Goal: Communication & Community: Connect with others

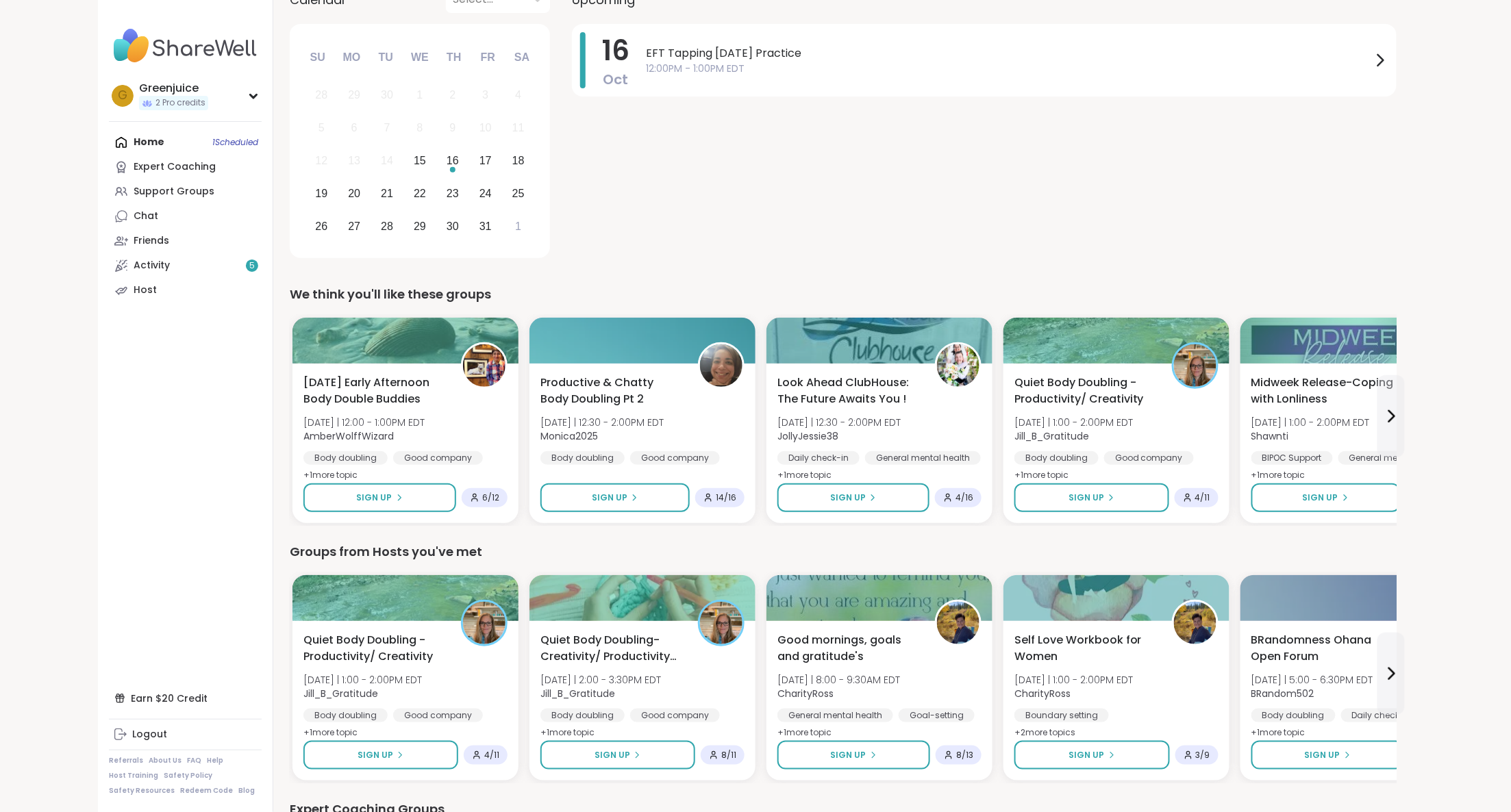
scroll to position [175, 0]
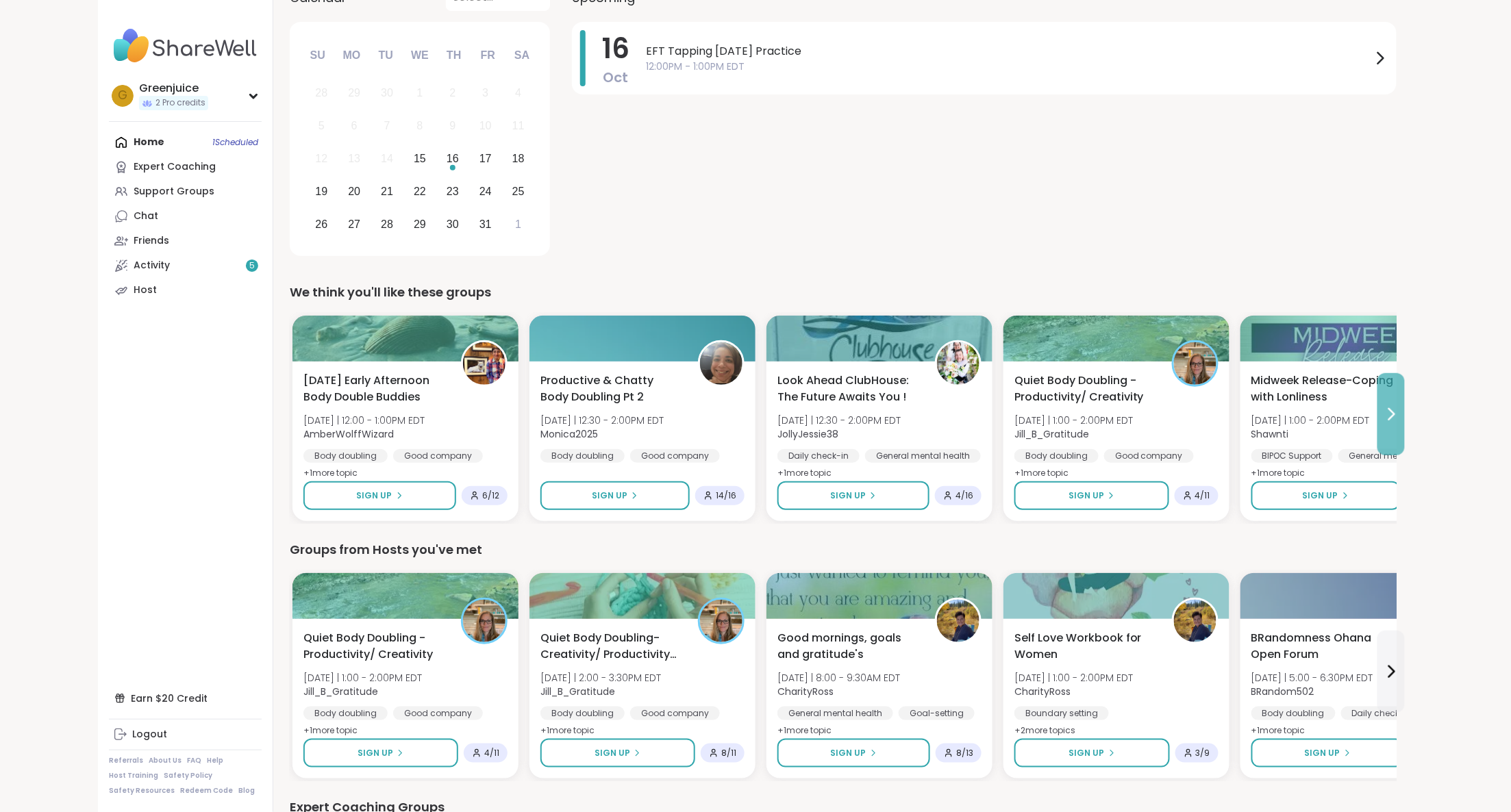
click at [1393, 415] on icon at bounding box center [1392, 415] width 6 height 11
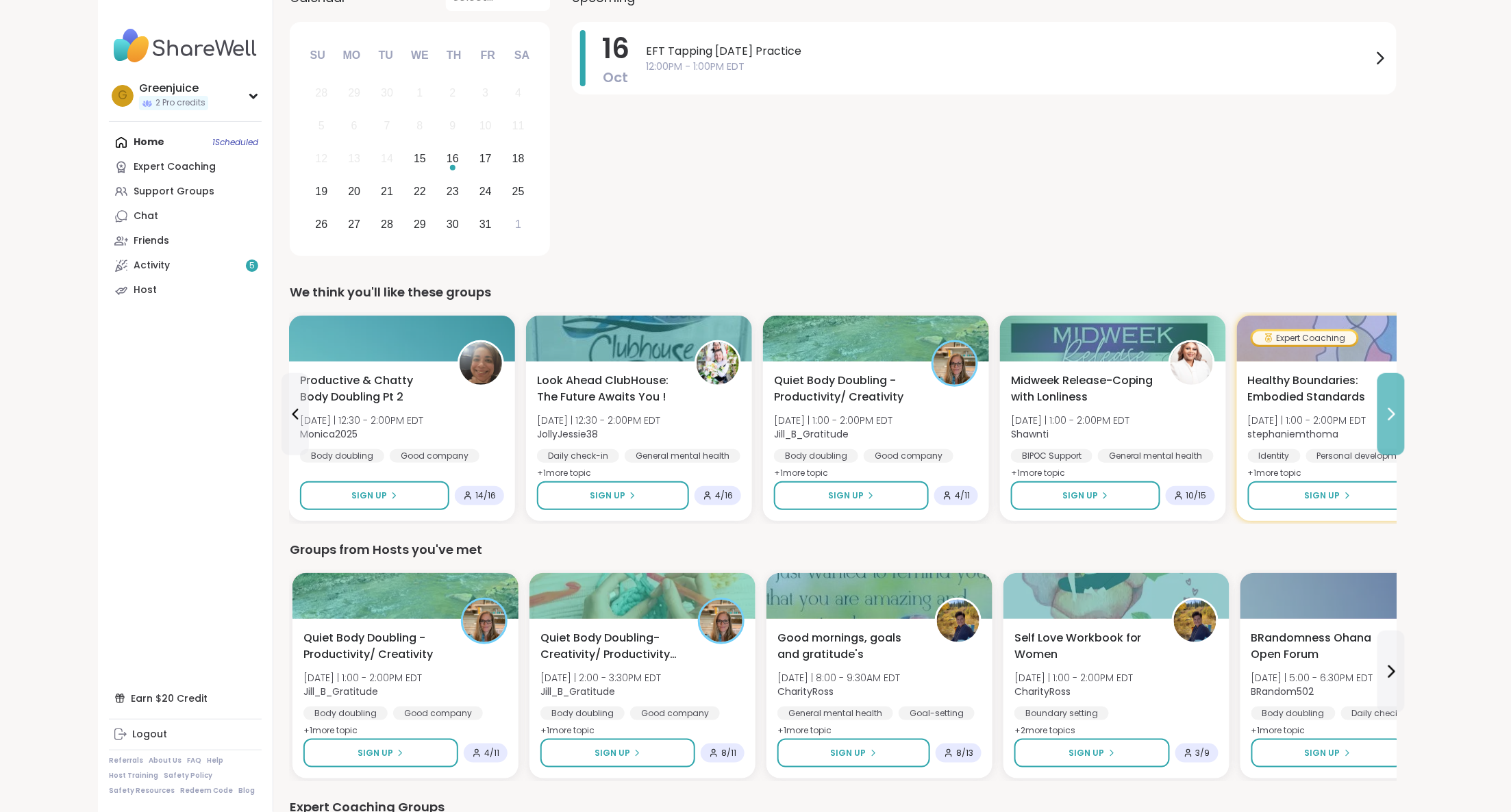
click at [1393, 415] on icon at bounding box center [1392, 415] width 6 height 11
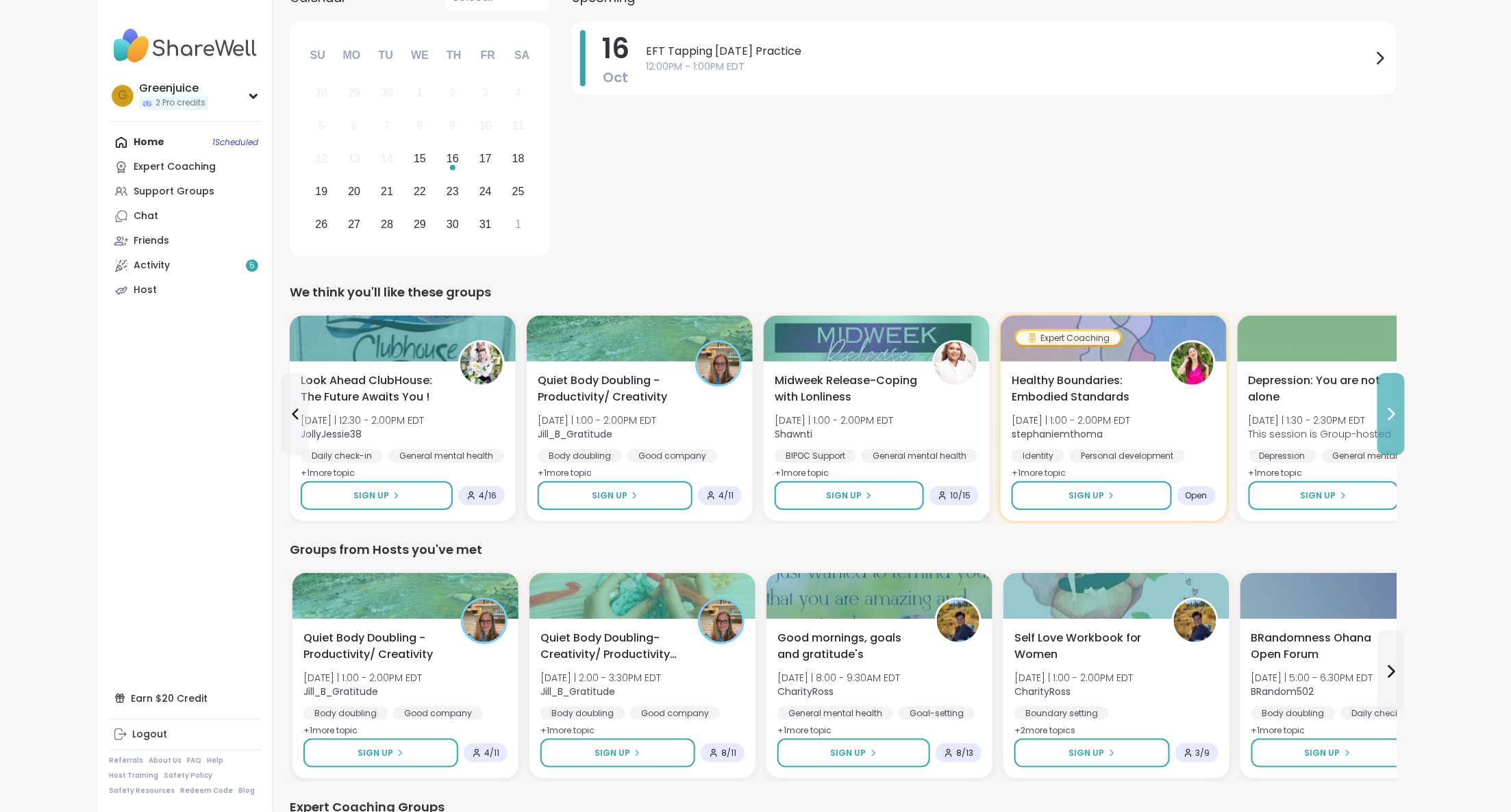
click at [1393, 414] on icon at bounding box center [1391, 414] width 16 height 16
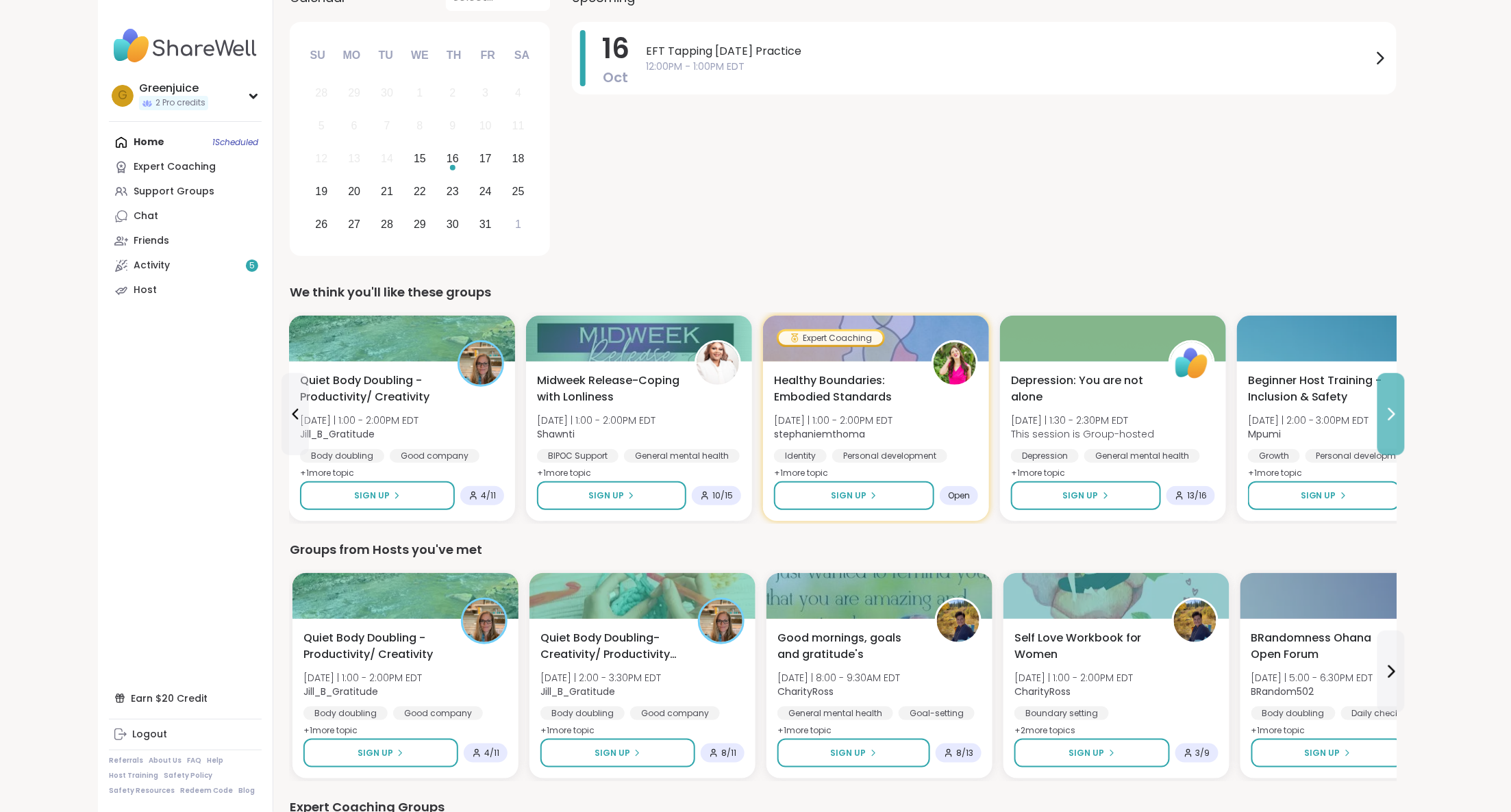
click at [1393, 412] on icon at bounding box center [1392, 415] width 6 height 11
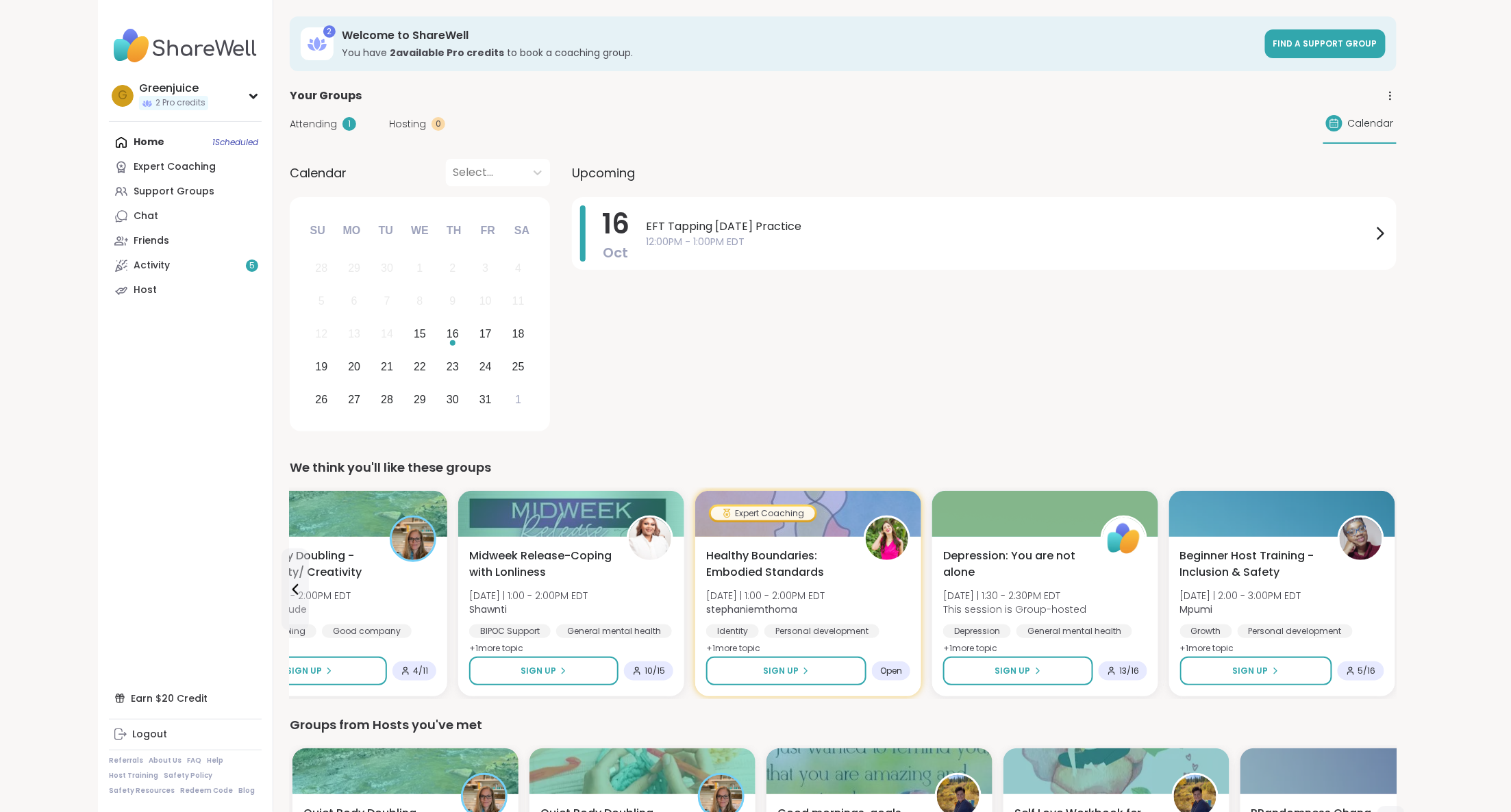
scroll to position [0, 0]
click at [297, 587] on icon at bounding box center [294, 589] width 16 height 16
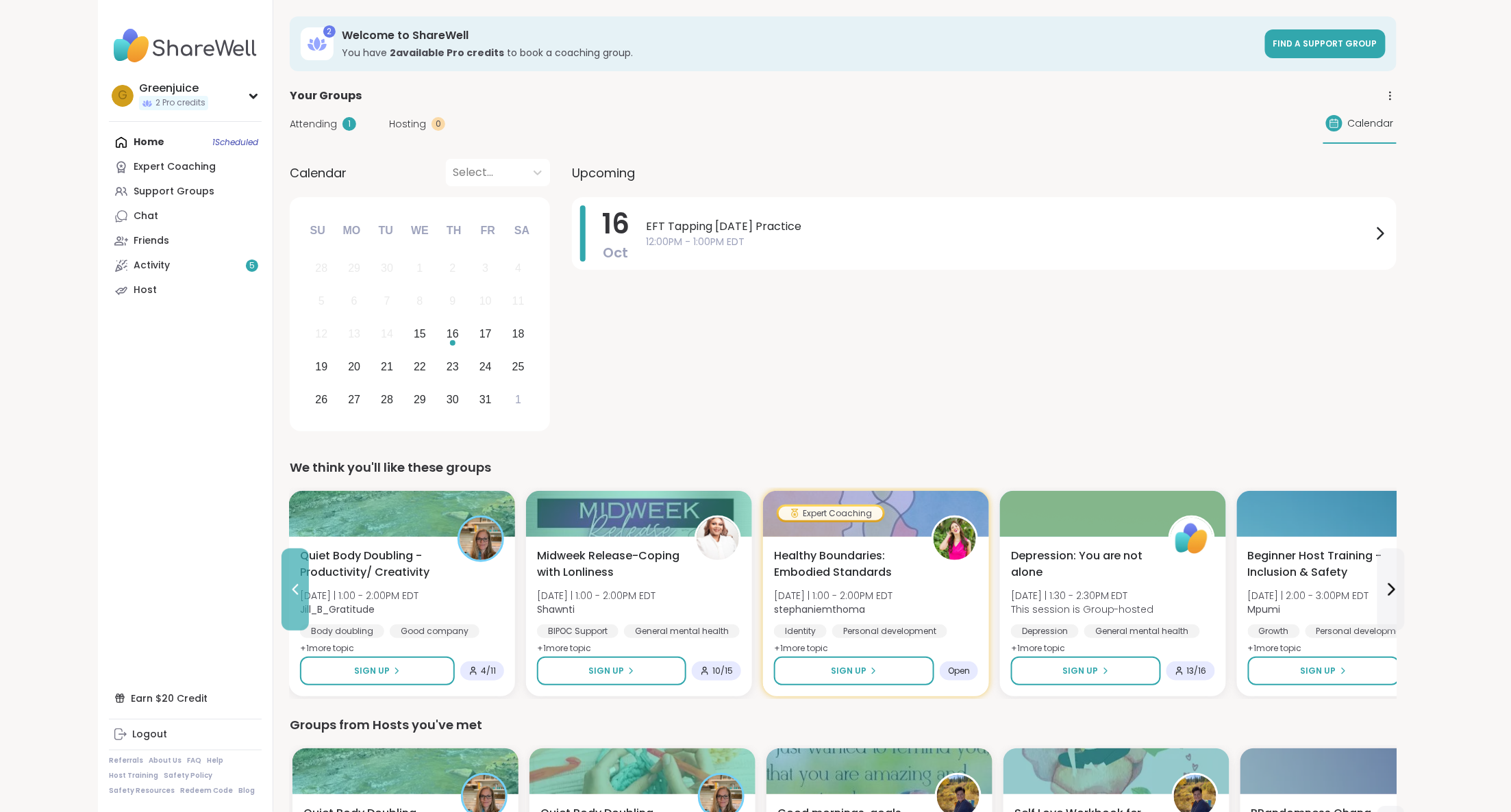
click at [294, 587] on icon at bounding box center [295, 590] width 7 height 11
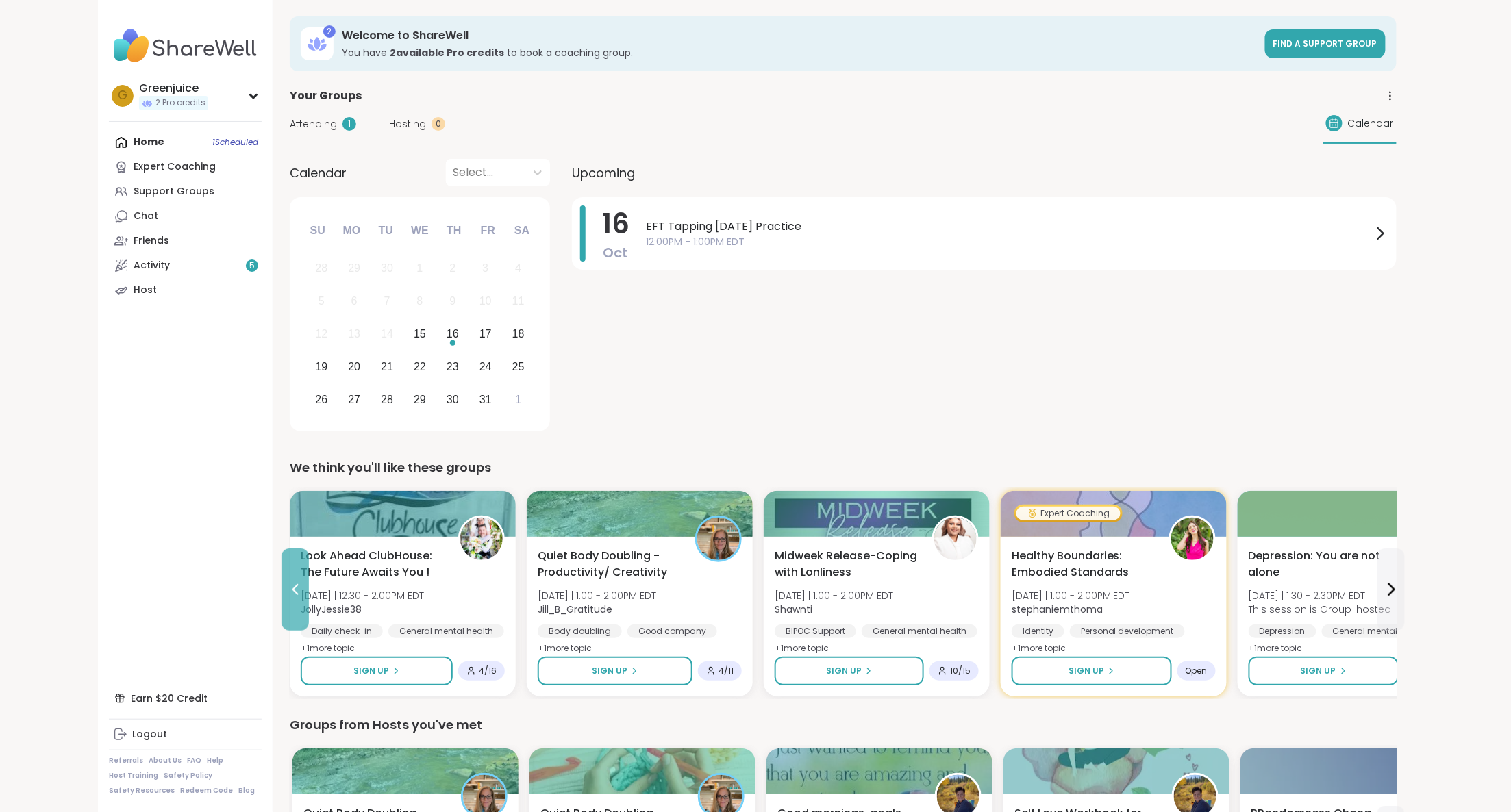
click at [294, 587] on icon at bounding box center [295, 590] width 7 height 11
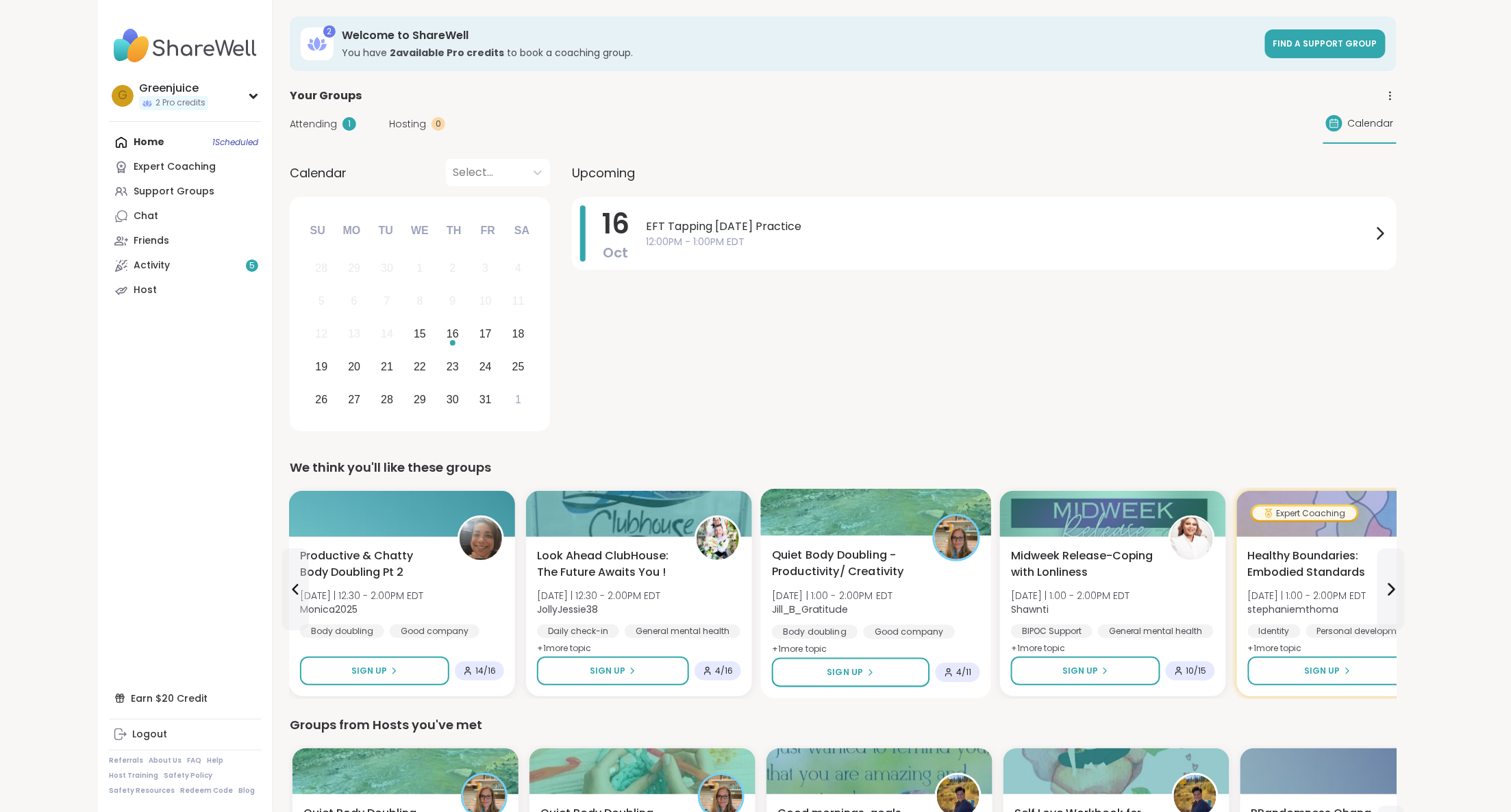
click at [830, 611] on b "Jill_B_Gratitude" at bounding box center [809, 609] width 76 height 13
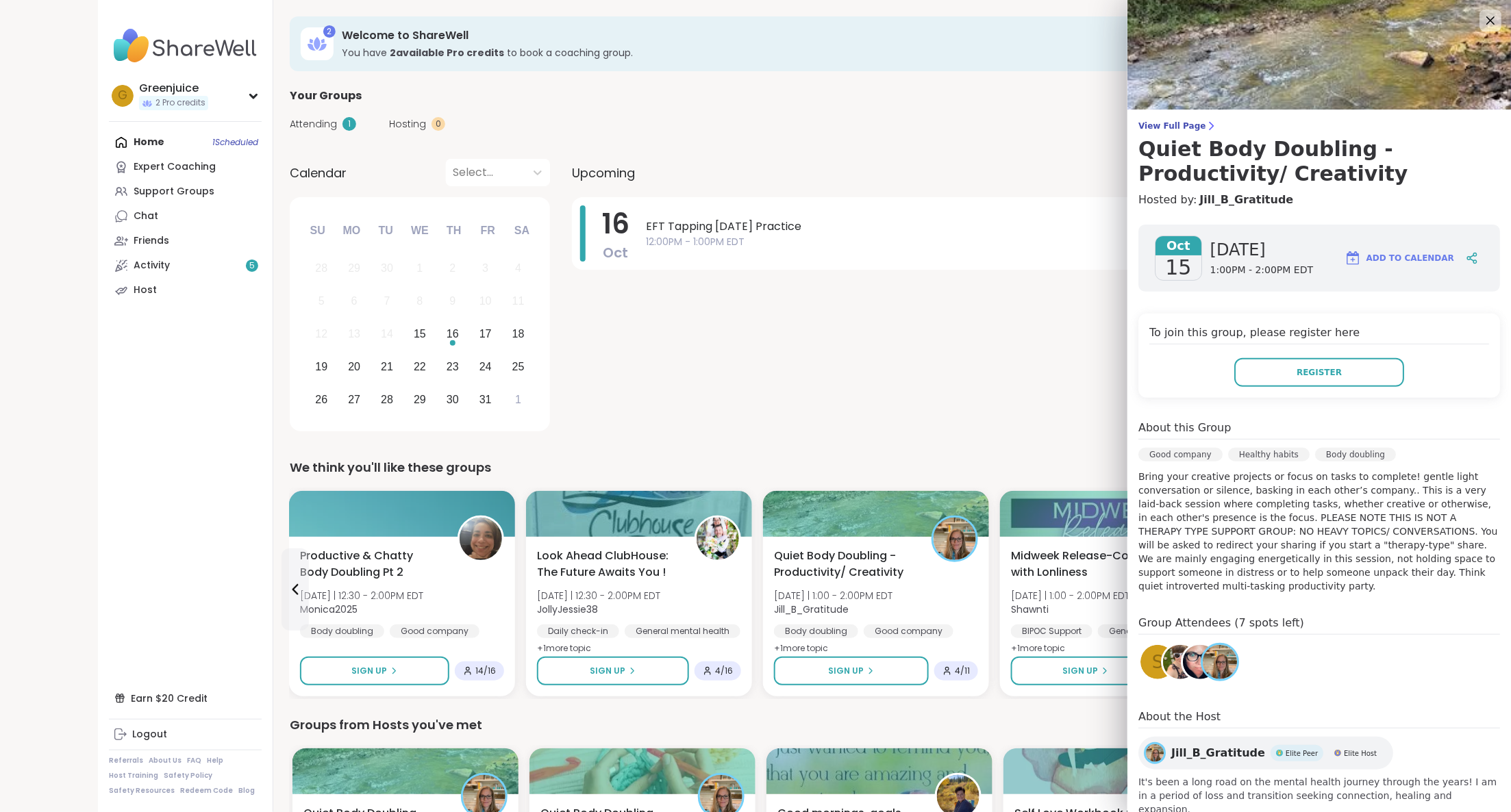
click at [1066, 349] on div "16 Oct EFT Tapping Thursday Practice 12:00PM - 1:00PM EDT" at bounding box center [984, 316] width 825 height 238
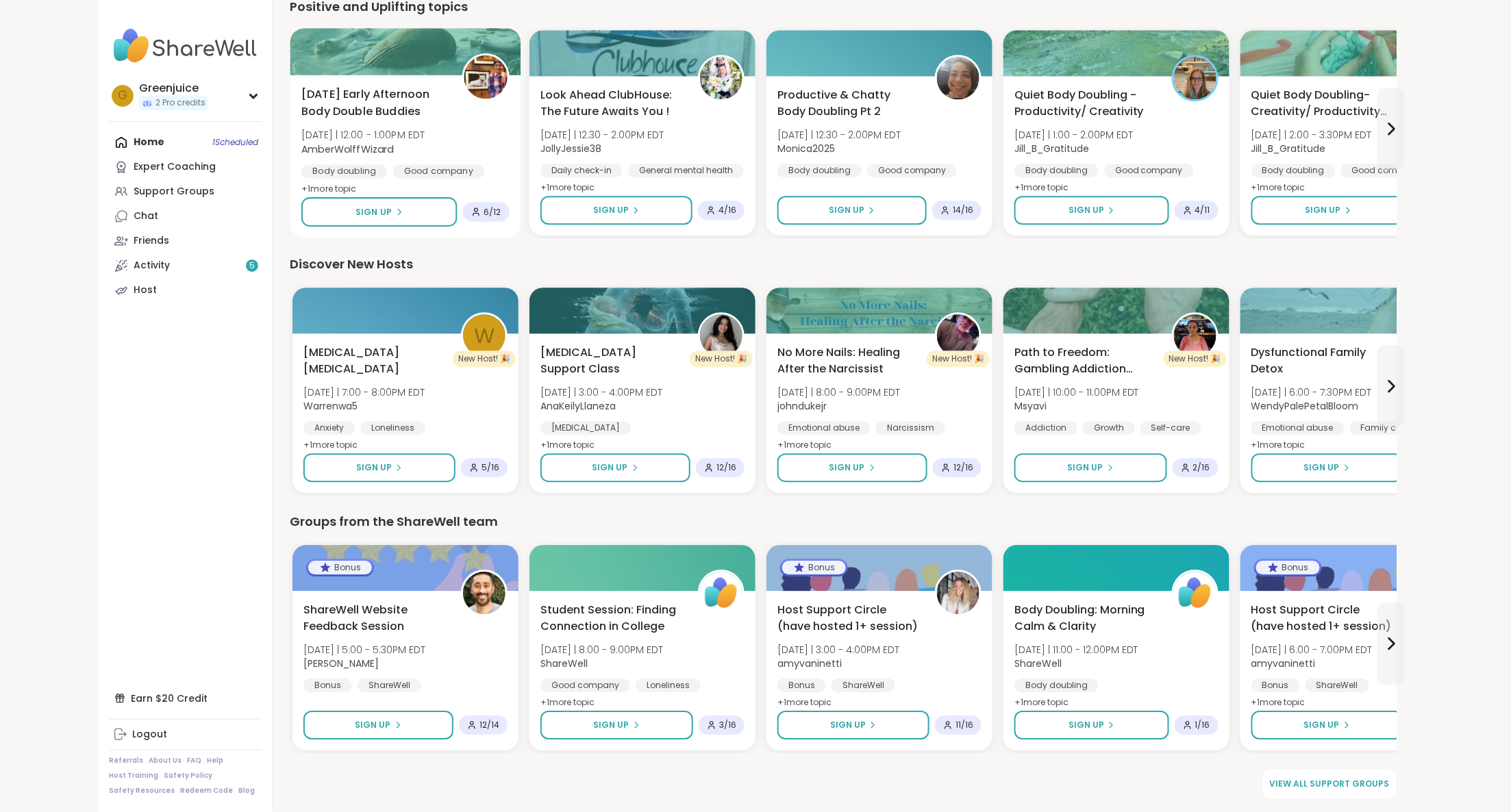
scroll to position [1490, 0]
click at [181, 267] on link "Activity 5" at bounding box center [185, 266] width 152 height 25
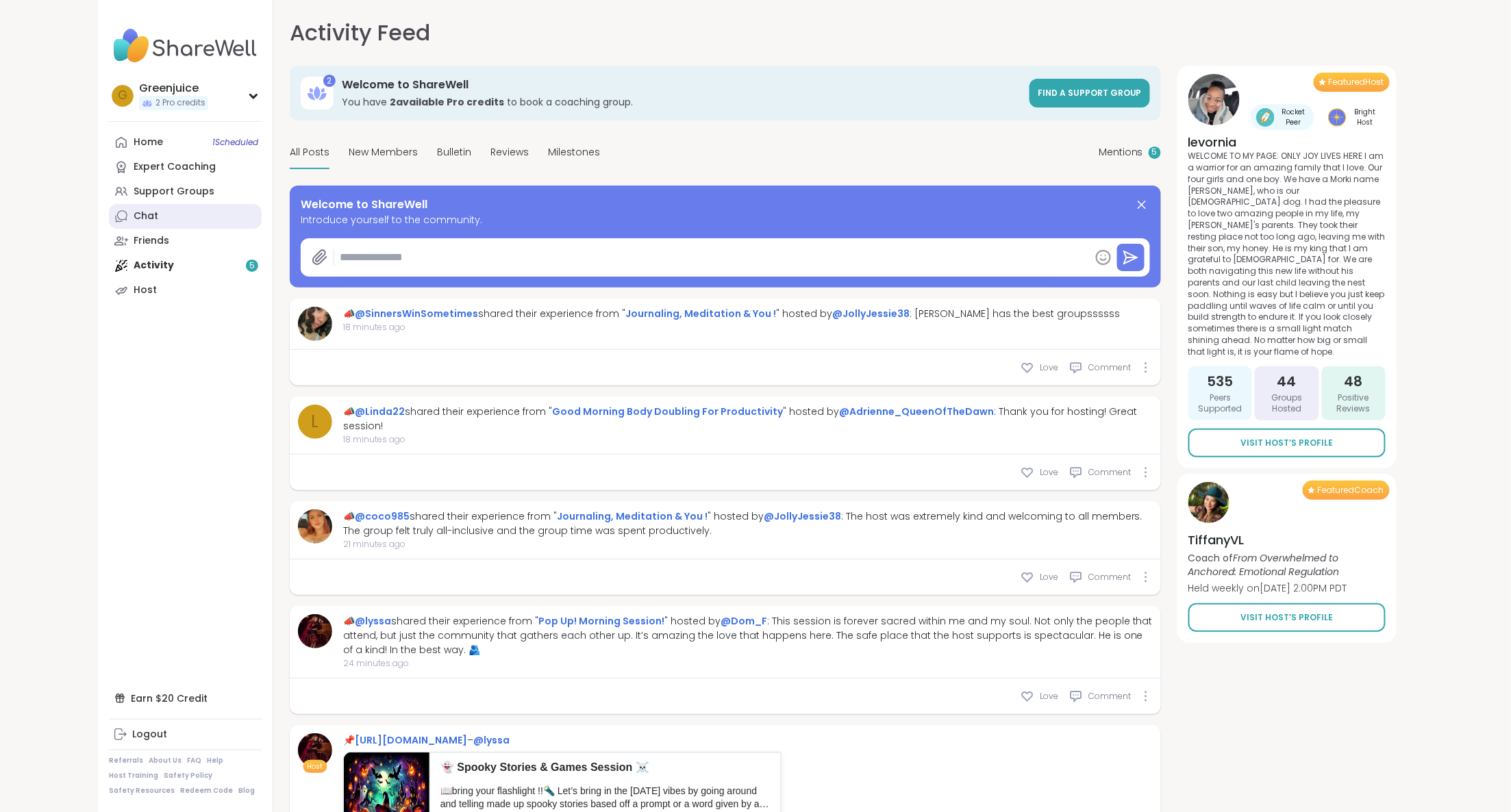
click at [153, 214] on div "Chat" at bounding box center [146, 216] width 25 height 13
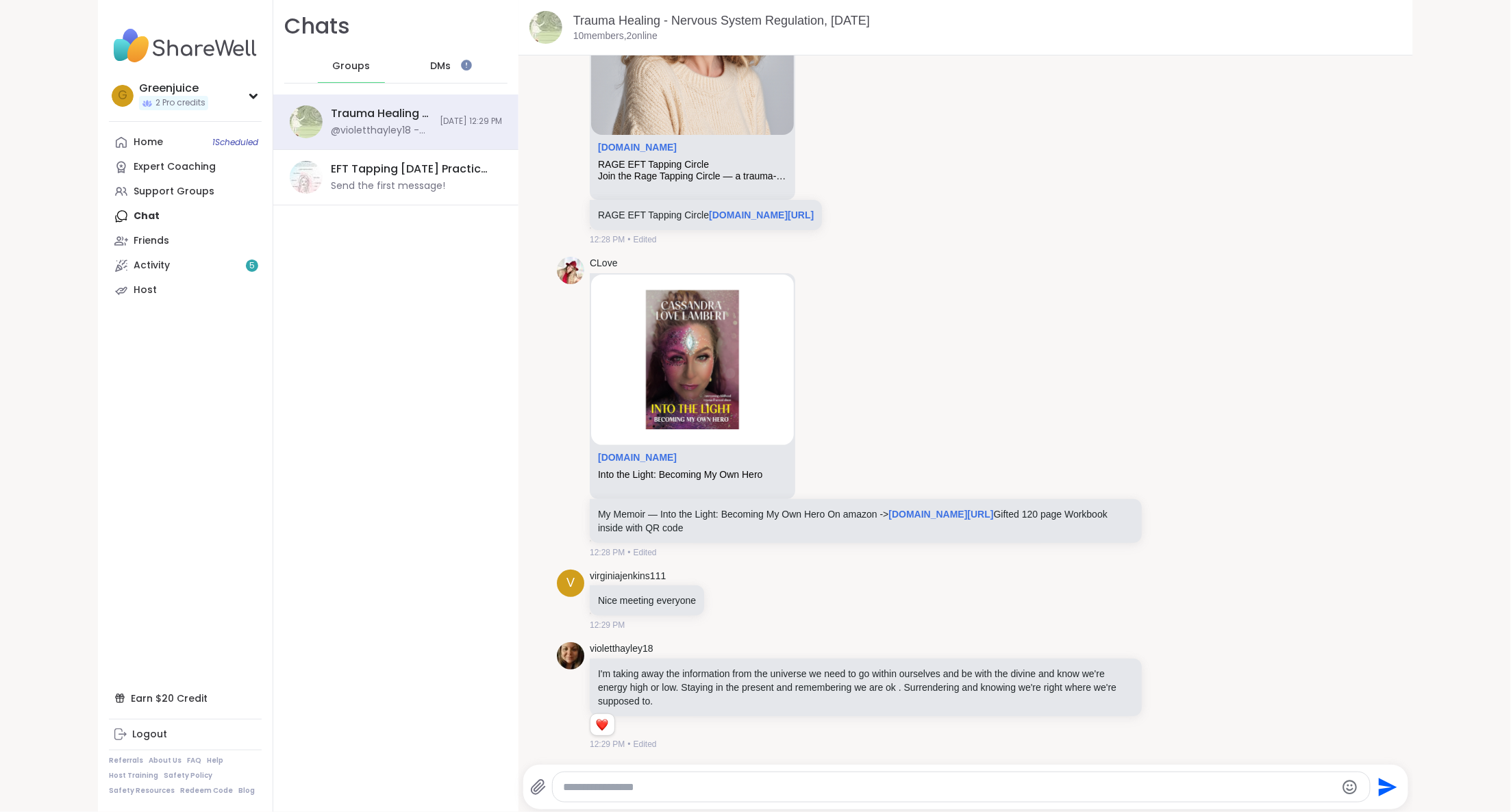
click at [442, 64] on span "DMs" at bounding box center [440, 66] width 21 height 13
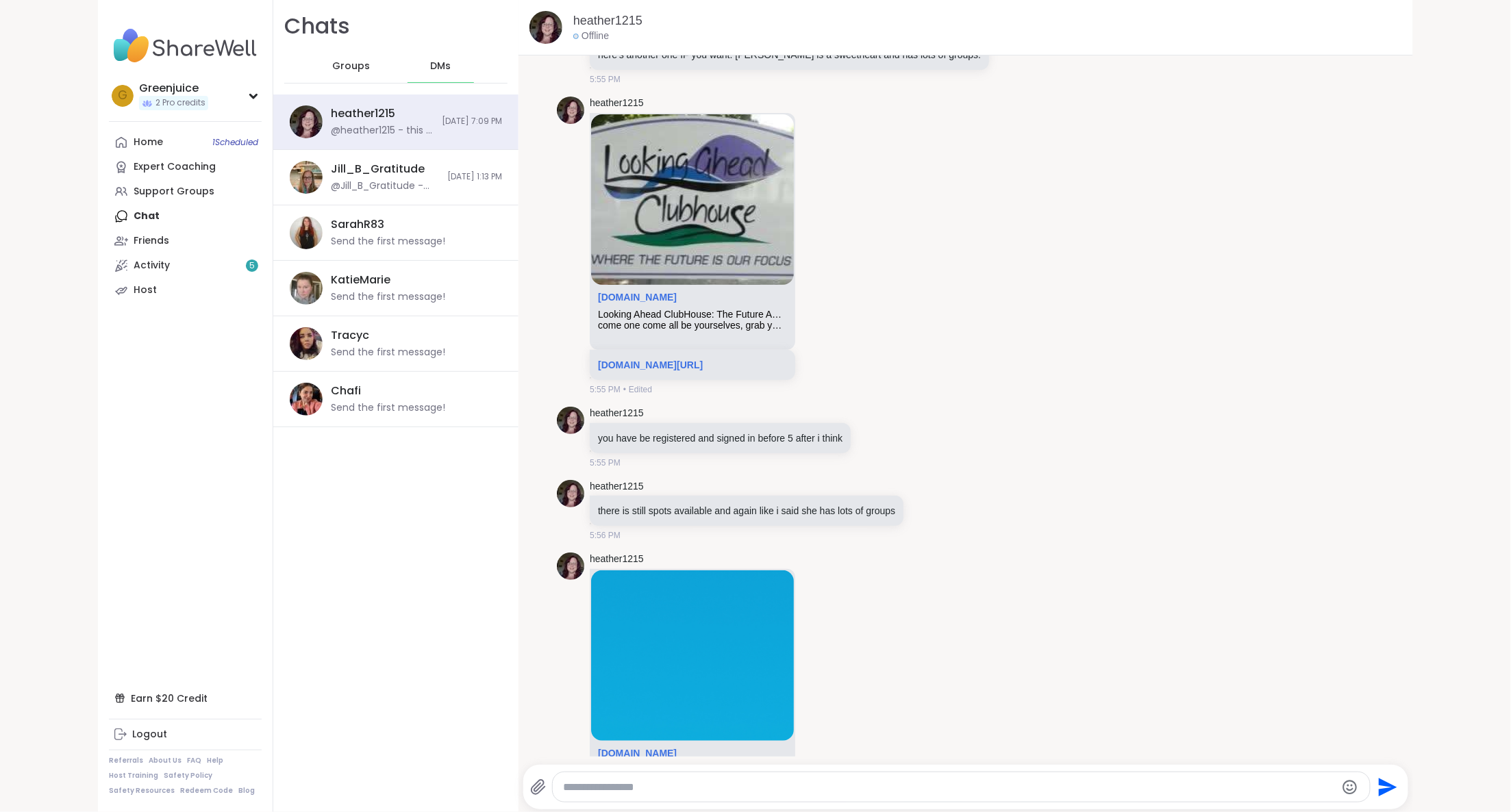
scroll to position [4199, 0]
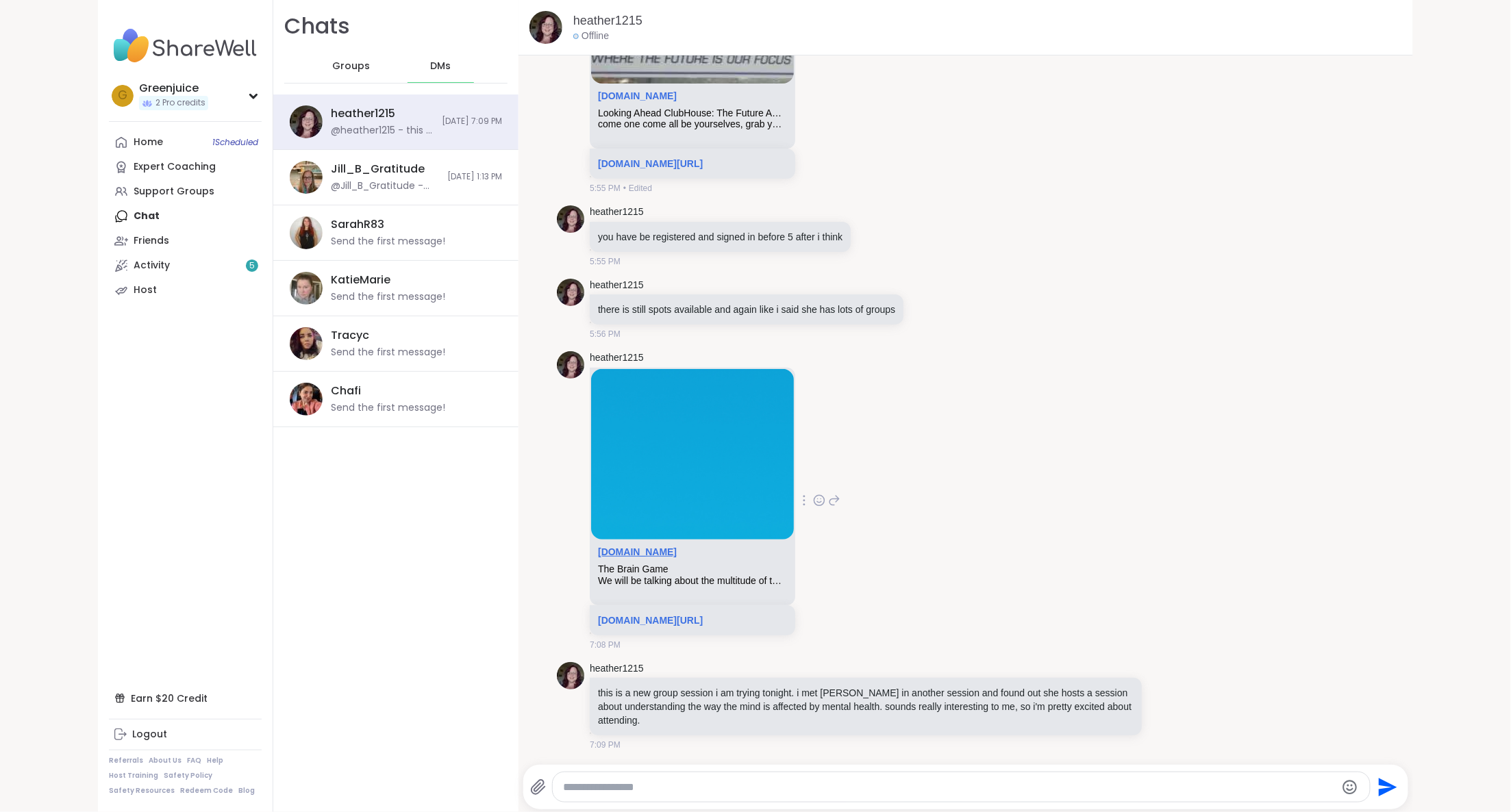
click at [672, 554] on link "sharewellnow.com" at bounding box center [637, 552] width 79 height 11
click at [693, 620] on link "sharewellnow.com/series/0f8663fe-f061-4efa-bf68-3b6249bbad0e" at bounding box center [650, 621] width 105 height 11
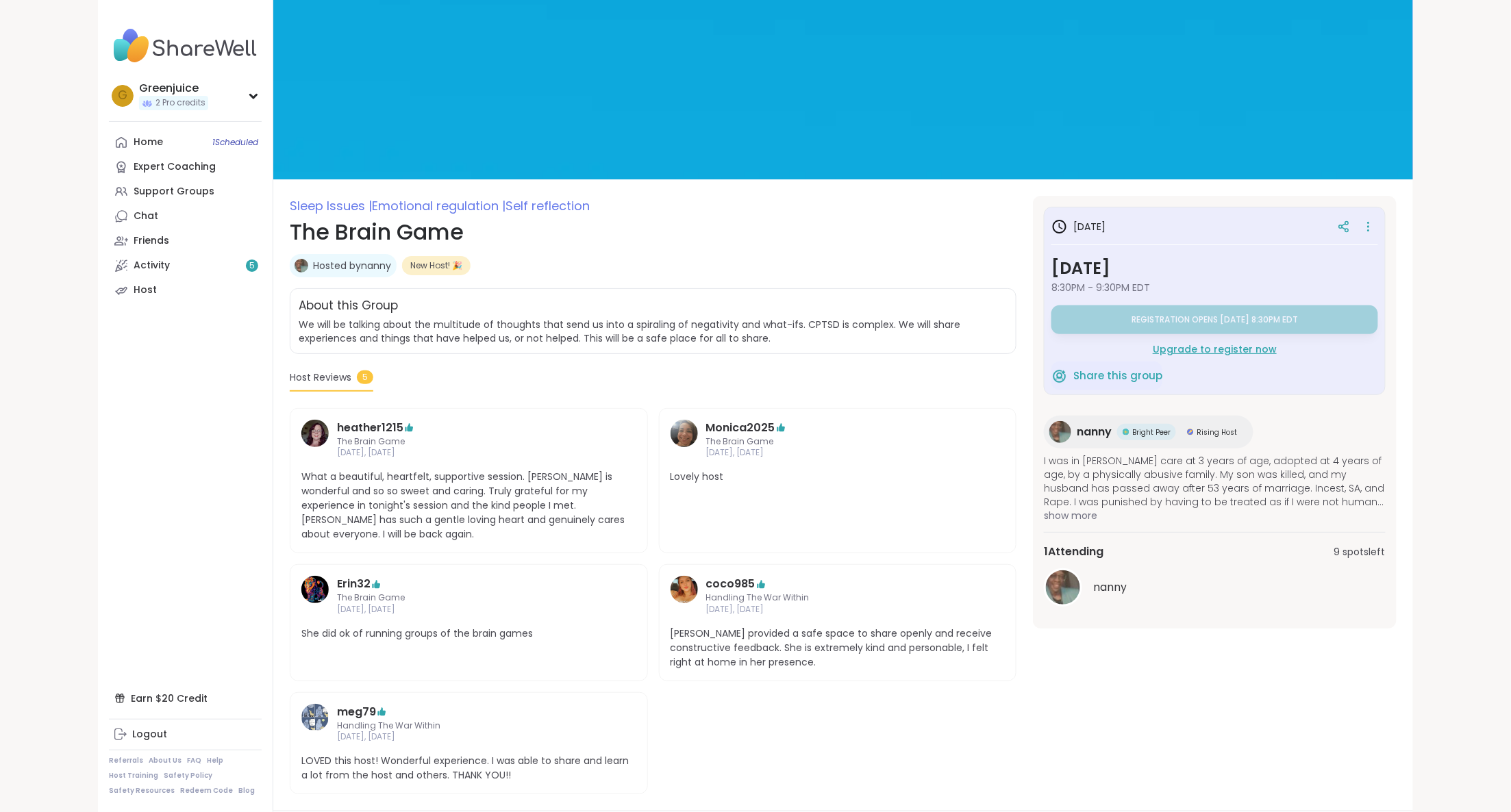
click at [450, 234] on h1 "The Brain Game" at bounding box center [653, 232] width 727 height 33
click at [376, 266] on link "Hosted by [PERSON_NAME]" at bounding box center [352, 265] width 78 height 13
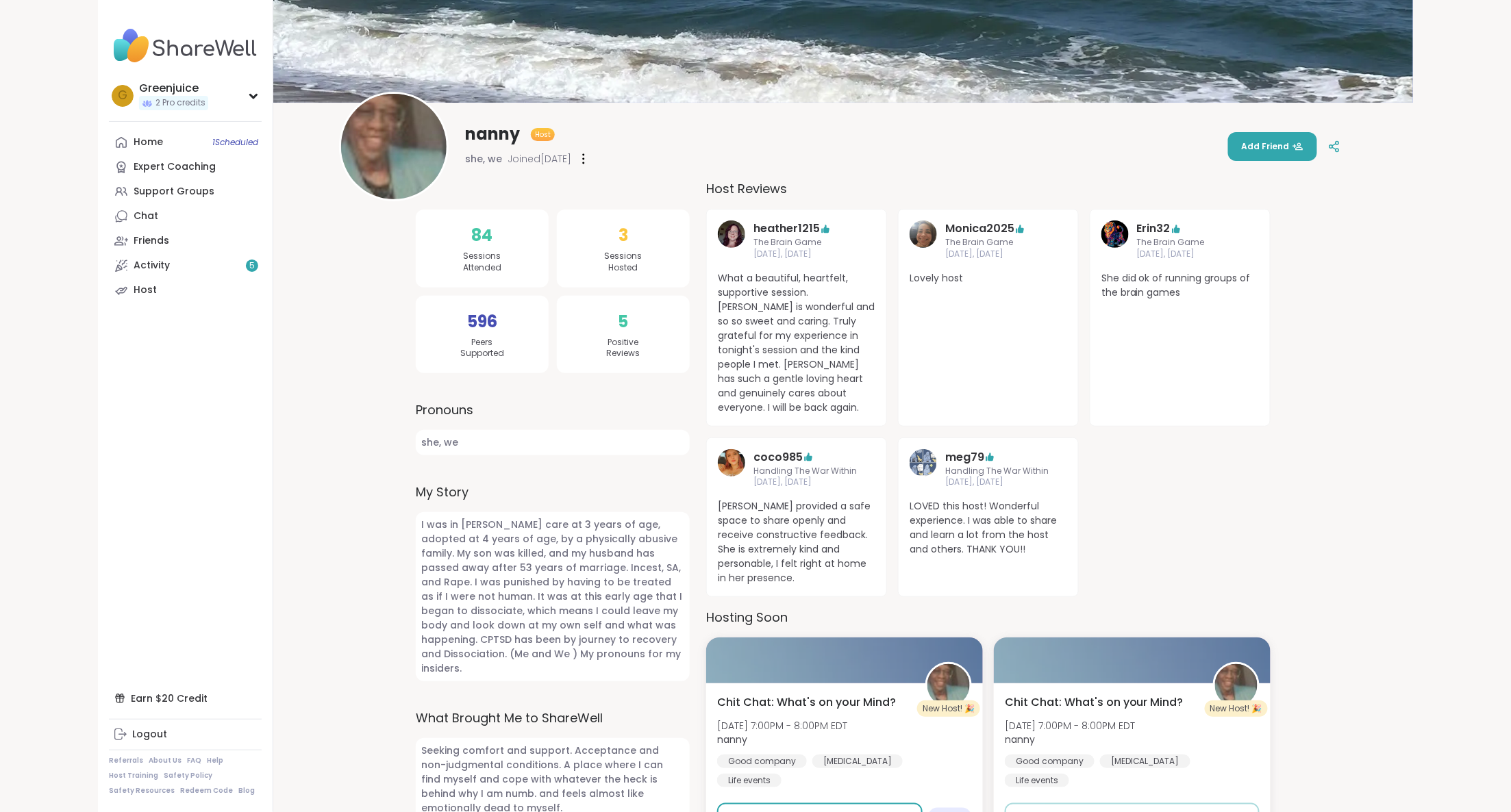
scroll to position [63, 0]
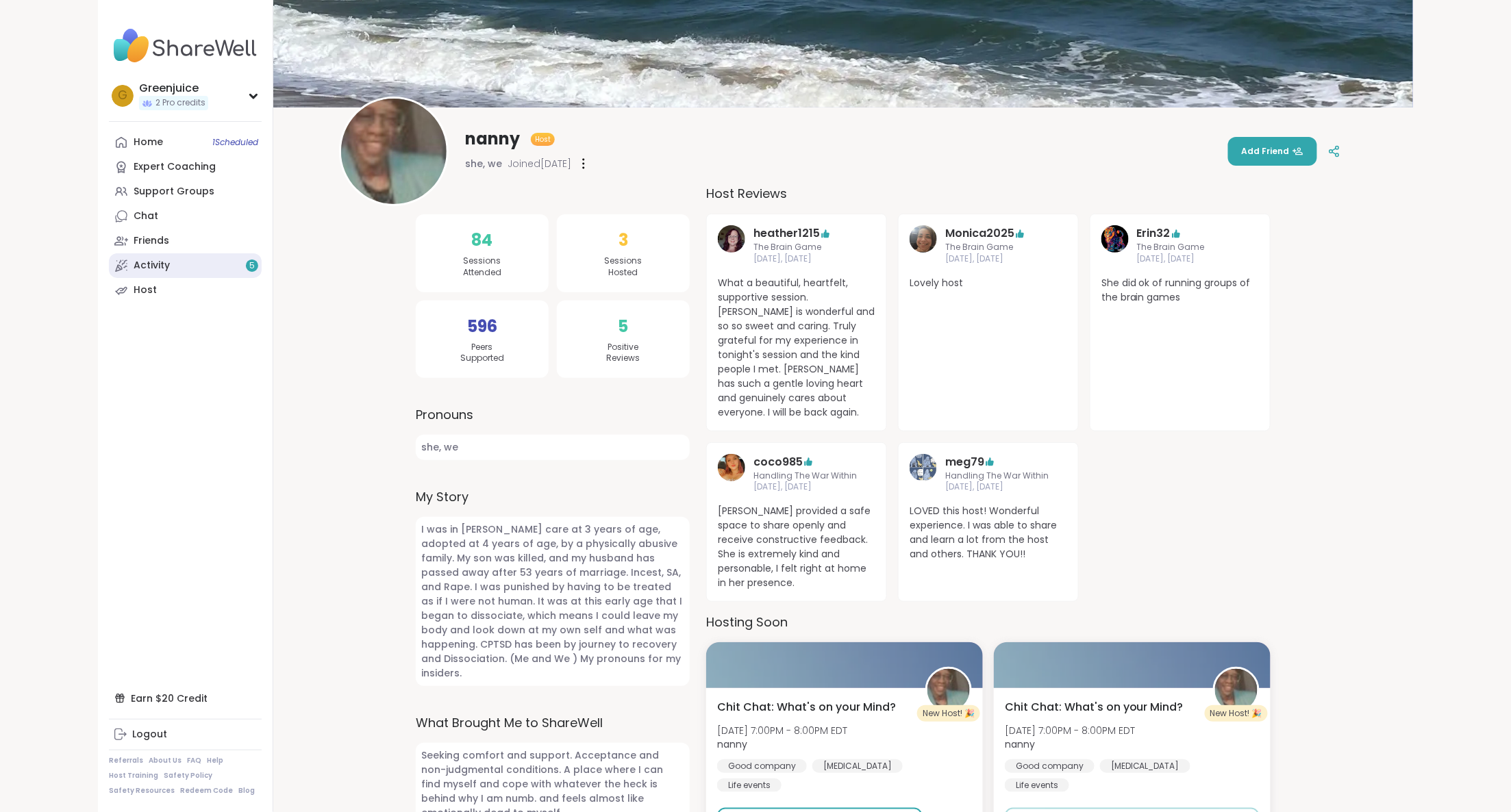
click at [221, 261] on link "Activity 5" at bounding box center [185, 266] width 152 height 25
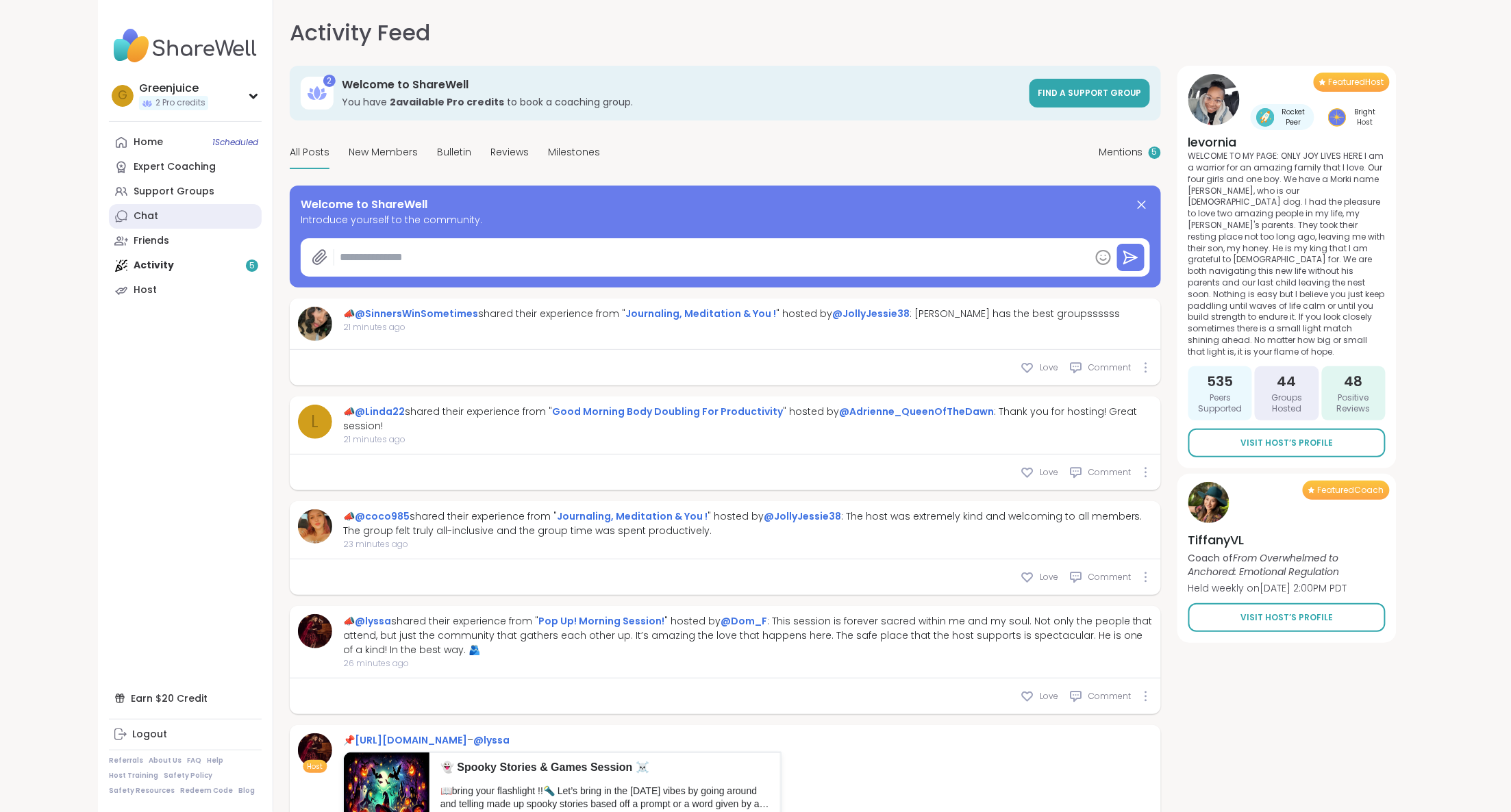
click at [180, 214] on link "Chat" at bounding box center [185, 217] width 152 height 25
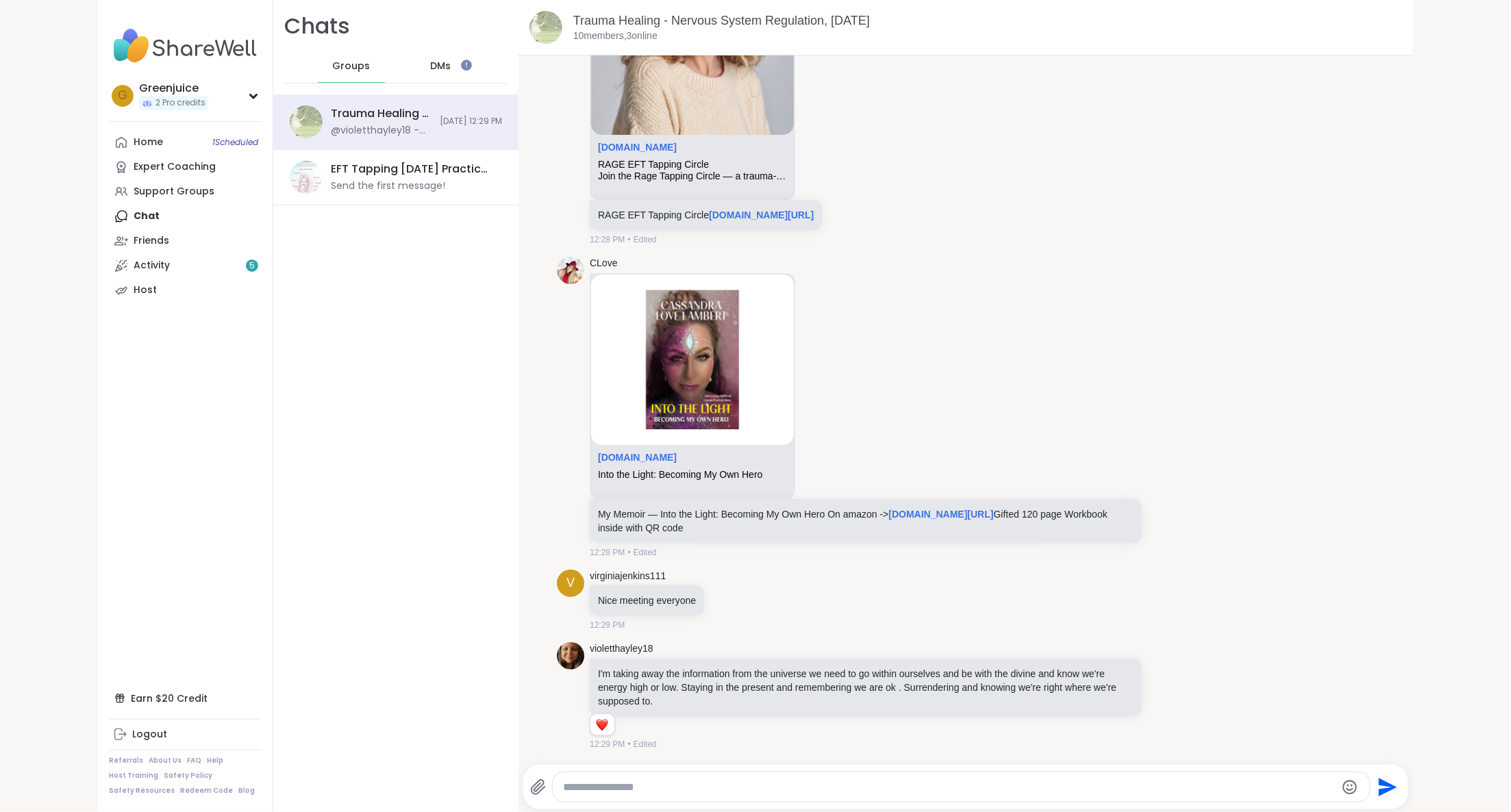
click at [441, 62] on span "DMs" at bounding box center [440, 66] width 21 height 13
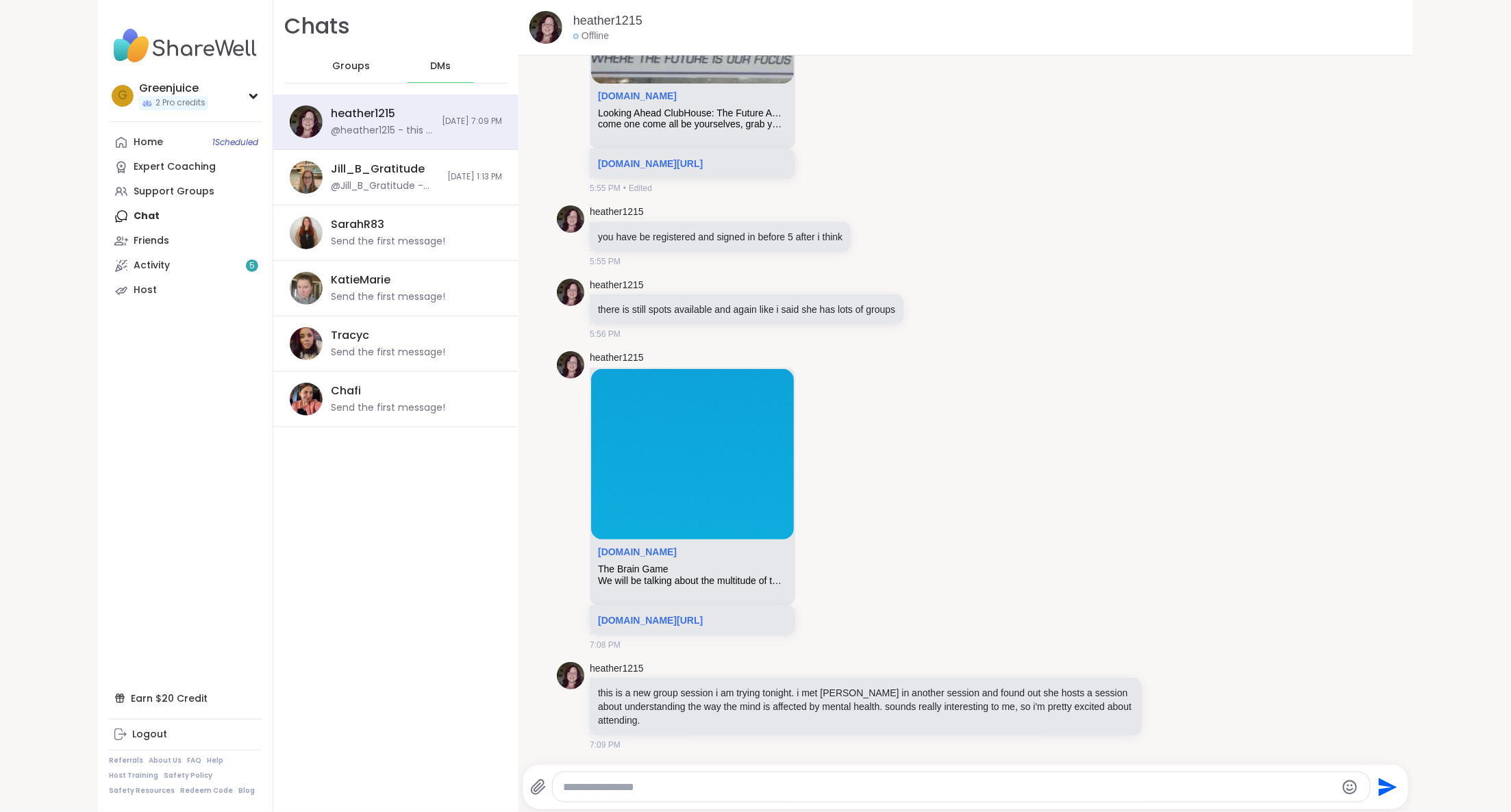
scroll to position [4199, 0]
click at [593, 787] on textarea "Type your message" at bounding box center [950, 787] width 773 height 13
type textarea "**********"
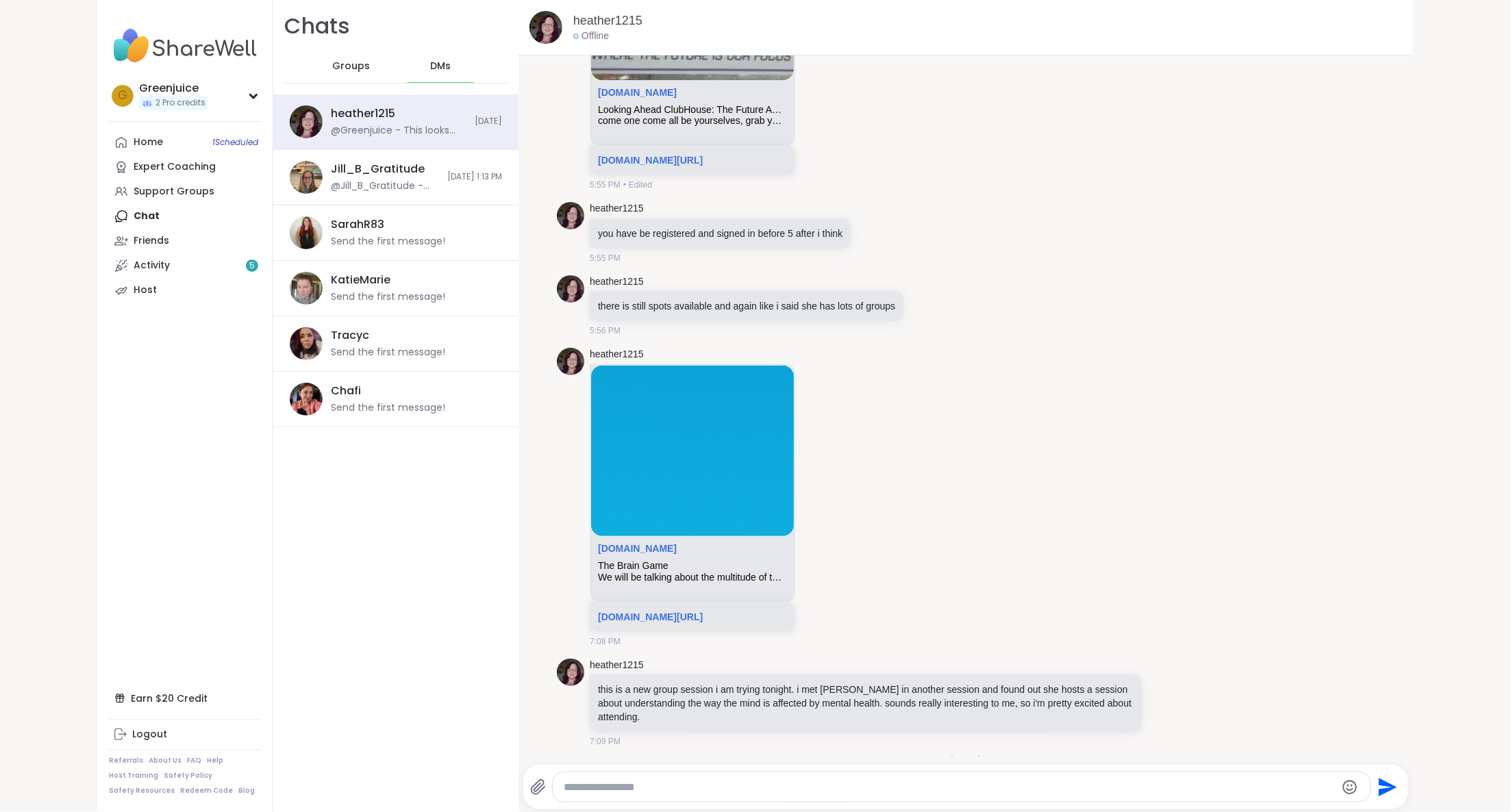
scroll to position [4286, 0]
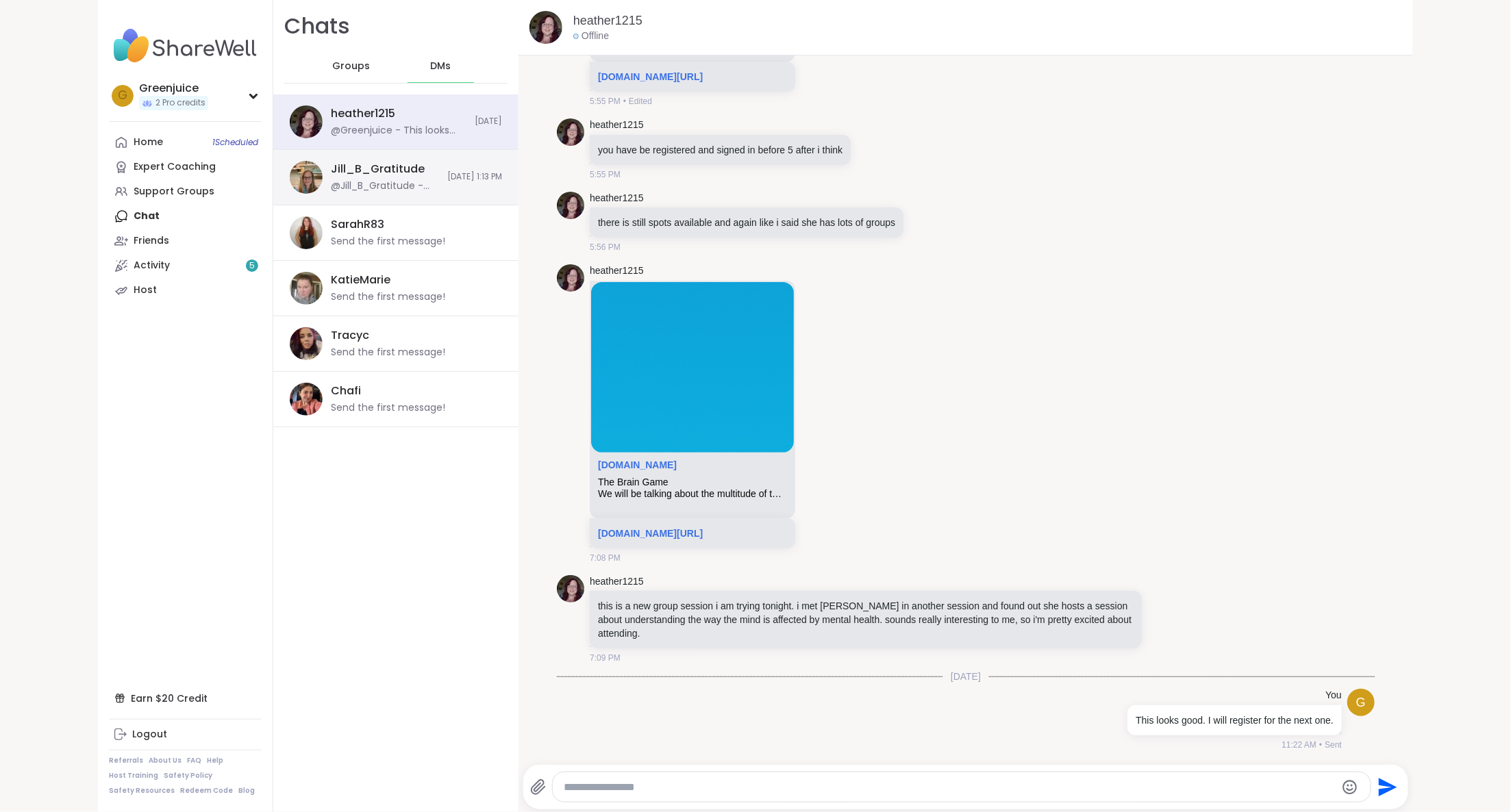
click at [365, 174] on div "Jill_B_Gratitude" at bounding box center [377, 169] width 94 height 15
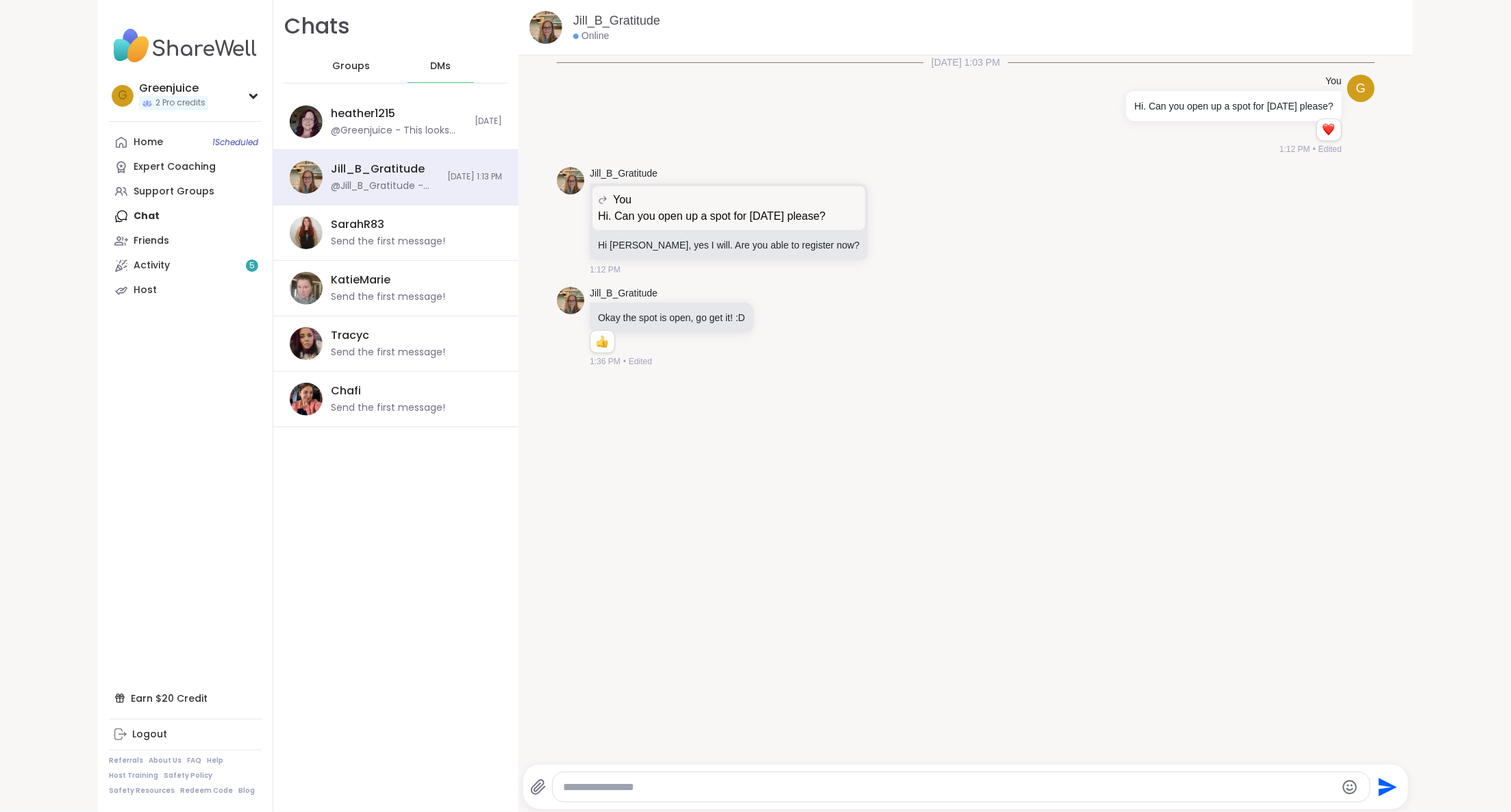
click at [583, 785] on textarea "Type your message" at bounding box center [950, 787] width 773 height 13
type textarea "**********"
click at [1384, 785] on icon "Send" at bounding box center [1388, 787] width 19 height 19
click at [1083, 521] on div "10/4/2025, 1:03 PM G You Hi. Can you open up a spot for Sunday please? 1 1 1:12…" at bounding box center [966, 406] width 895 height 701
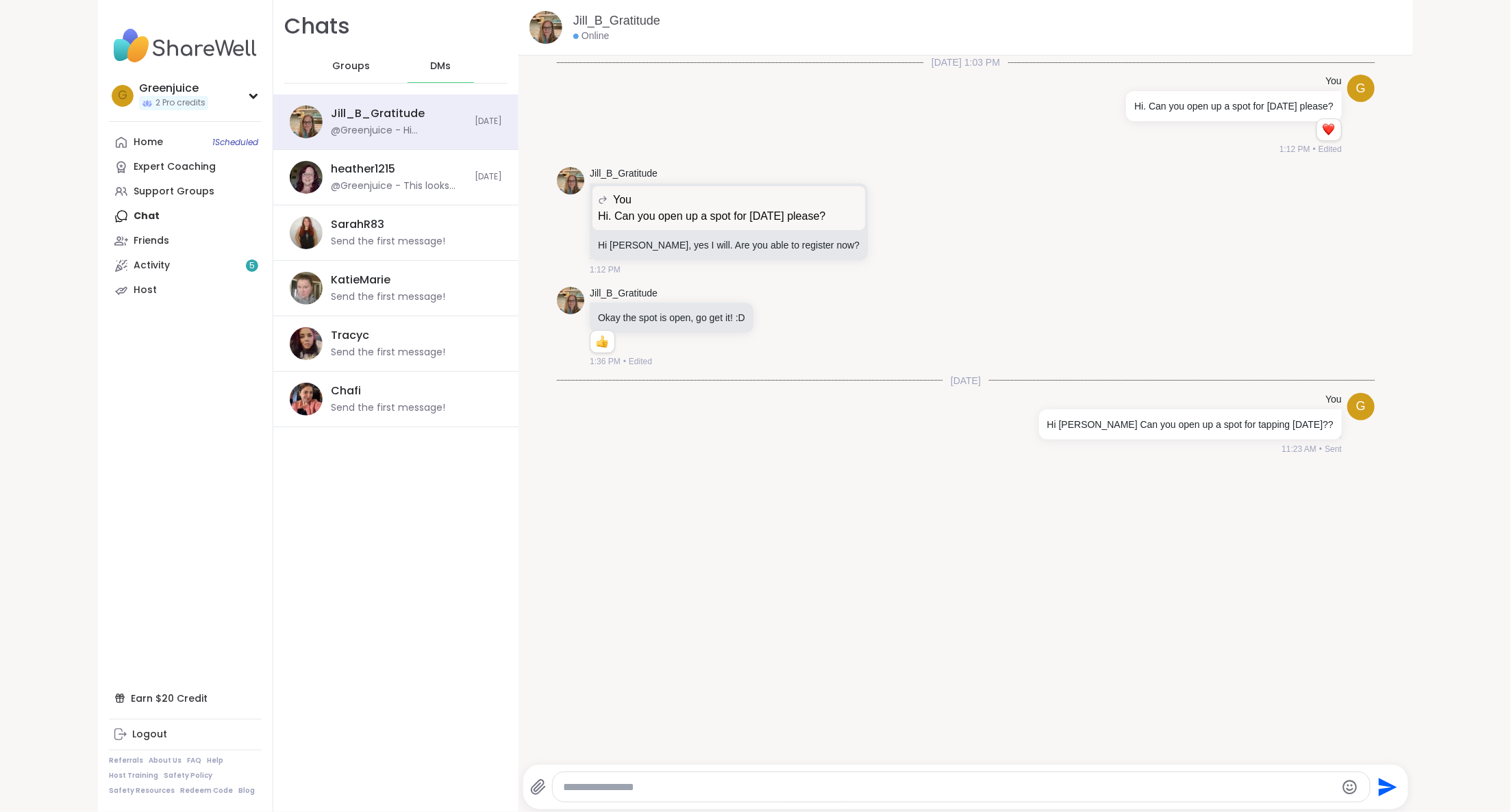
click at [745, 568] on div "10/4/2025, 1:03 PM G You Hi. Can you open up a spot for Sunday please? 1 1 1:12…" at bounding box center [966, 406] width 895 height 701
click at [1031, 419] on icon at bounding box center [1029, 424] width 1 height 9
click at [1045, 438] on icon at bounding box center [1038, 443] width 13 height 13
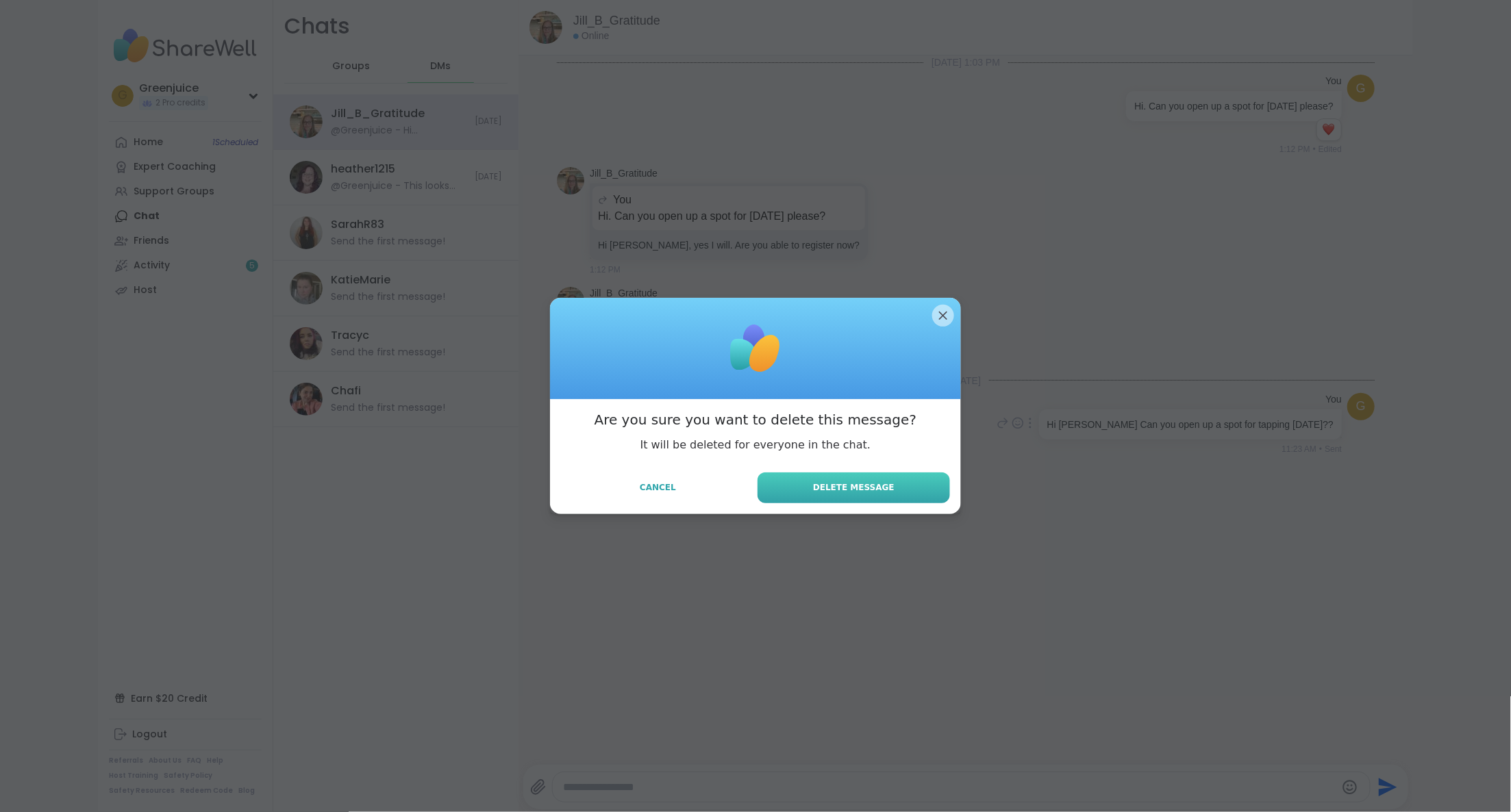
click at [899, 486] on button "Delete Message" at bounding box center [853, 487] width 192 height 31
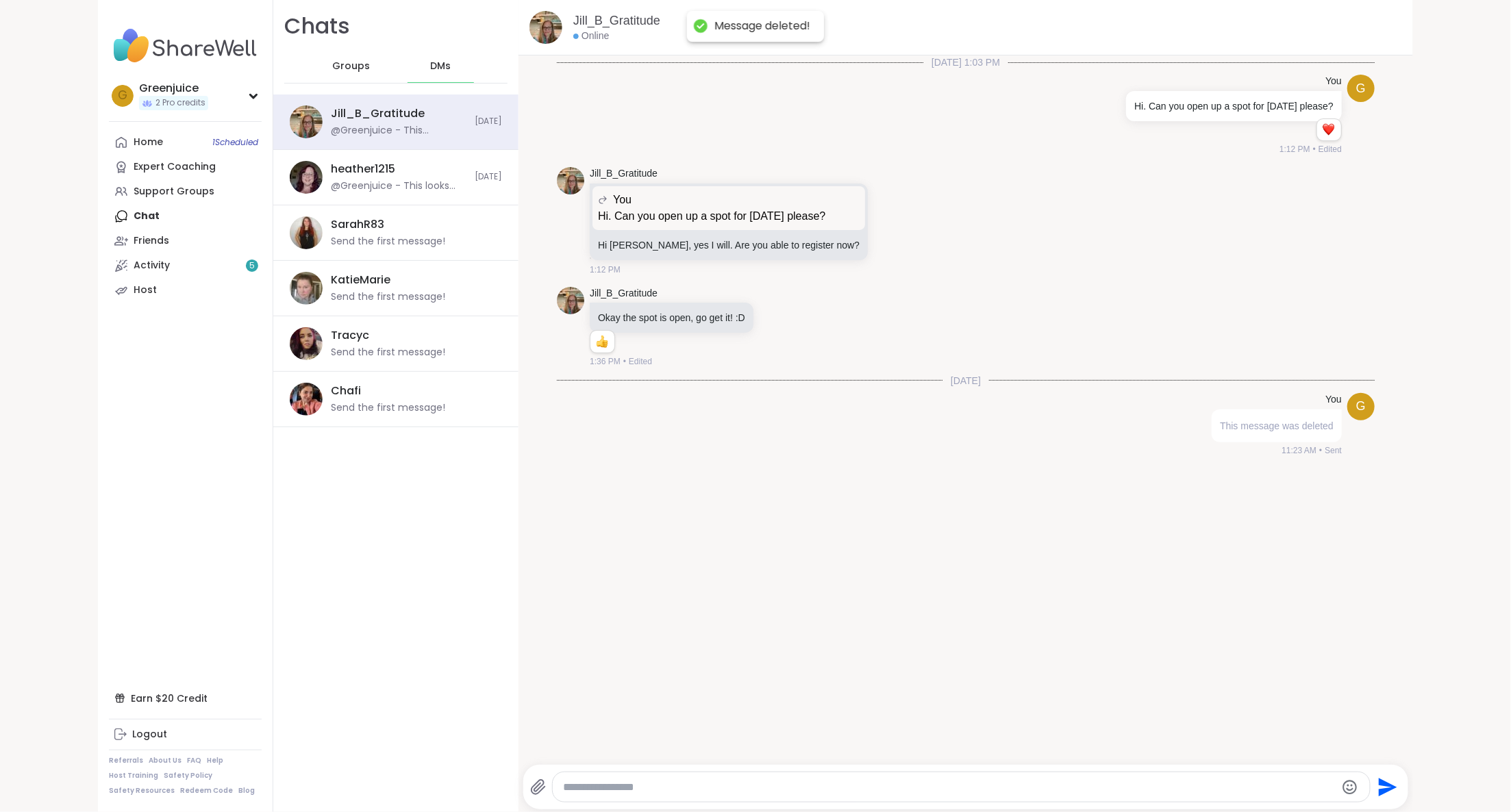
click at [899, 486] on div "10/4/2025, 1:03 PM G You Hi. Can you open up a spot for Sunday please? 1 1 1:12…" at bounding box center [966, 406] width 895 height 701
